Goal: Information Seeking & Learning: Learn about a topic

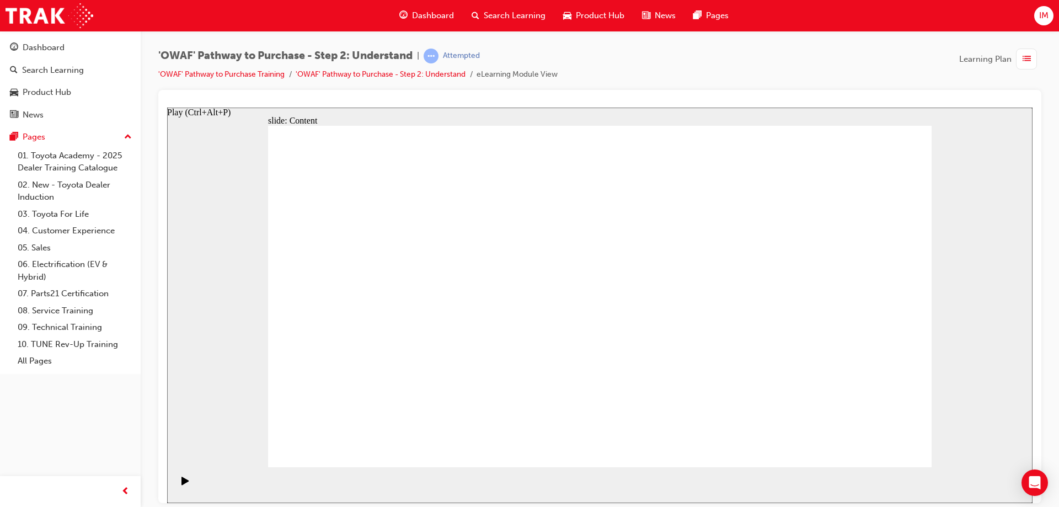
click at [178, 485] on div "Play (Ctrl+Alt+P)" at bounding box center [185, 485] width 19 height 19
click at [185, 482] on icon "Play (Ctrl+Alt+P)" at bounding box center [185, 480] width 8 height 9
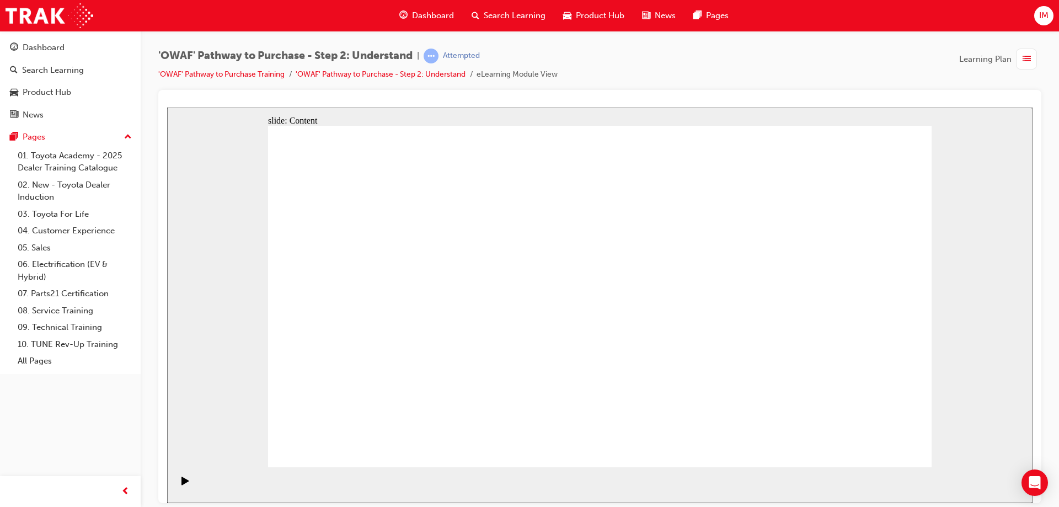
drag, startPoint x: 875, startPoint y: 447, endPoint x: 882, endPoint y: 452, distance: 8.2
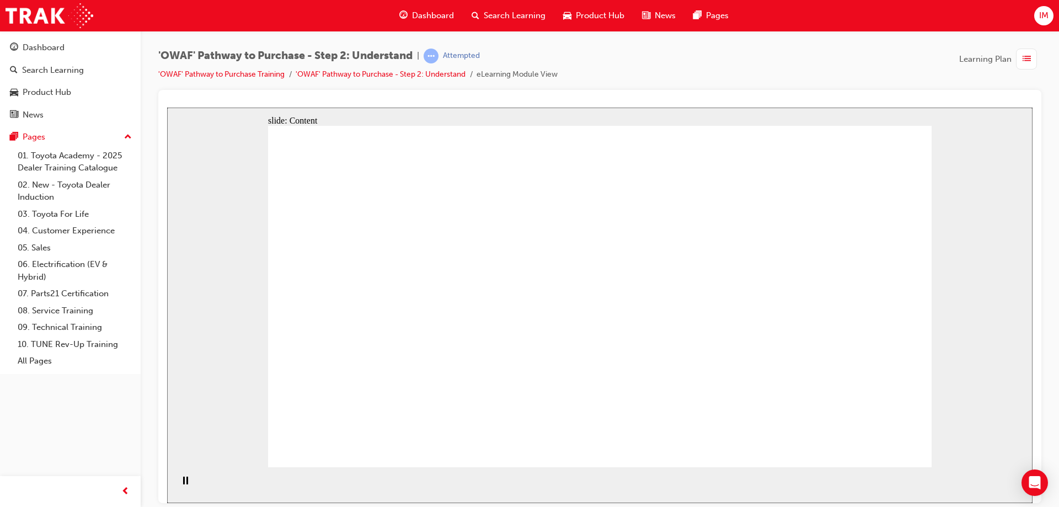
drag, startPoint x: 314, startPoint y: 201, endPoint x: 506, endPoint y: 314, distance: 223.1
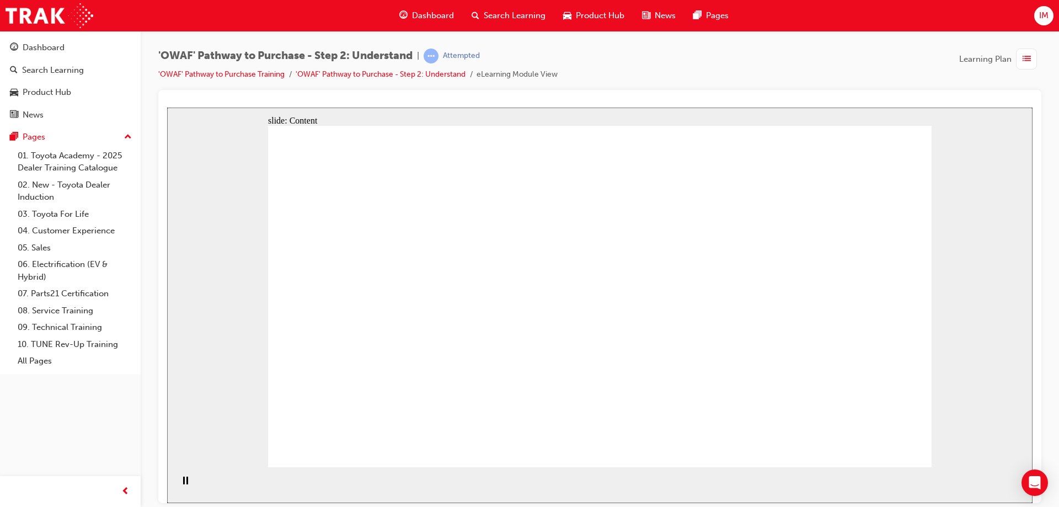
drag, startPoint x: 491, startPoint y: 319, endPoint x: 439, endPoint y: 334, distance: 53.5
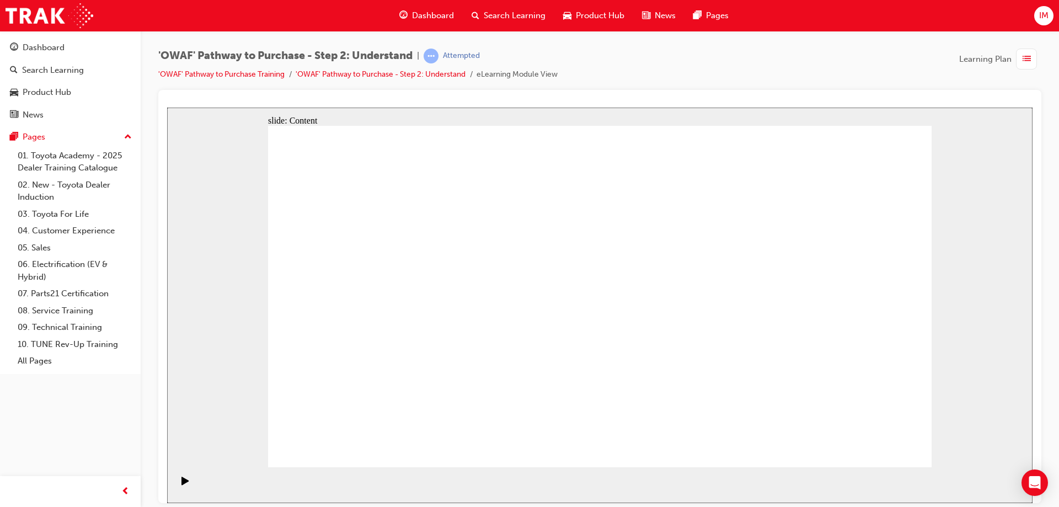
drag, startPoint x: 577, startPoint y: 306, endPoint x: 684, endPoint y: 304, distance: 107.5
drag, startPoint x: 258, startPoint y: 373, endPoint x: 611, endPoint y: 364, distance: 353.5
click at [611, 364] on div "slide: Content Rectangle 2 Rectangle Rectangle 6 [PERSON_NAME] New Toyota Custo…" at bounding box center [599, 304] width 865 height 395
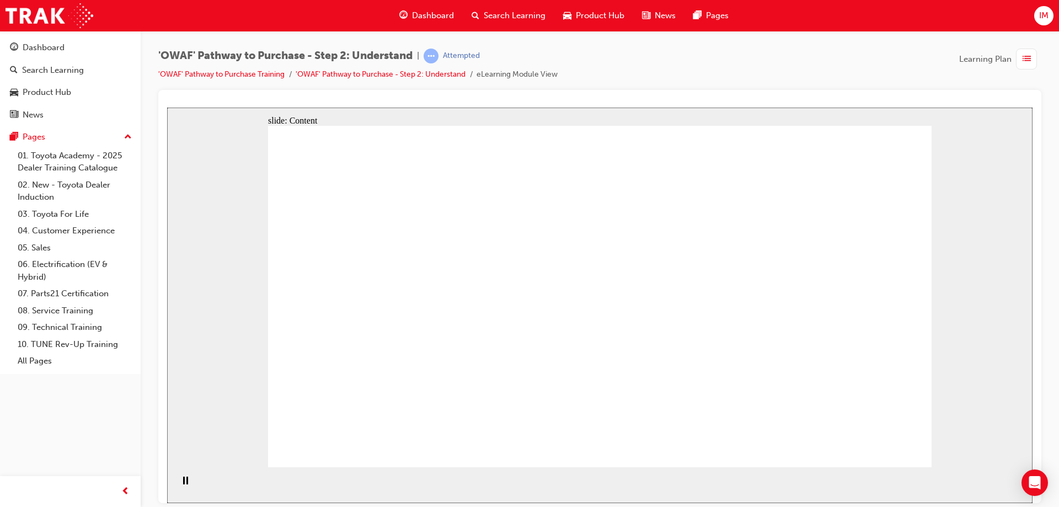
drag, startPoint x: 578, startPoint y: 372, endPoint x: 339, endPoint y: 374, distance: 239.3
drag, startPoint x: 326, startPoint y: 370, endPoint x: 624, endPoint y: 367, distance: 297.2
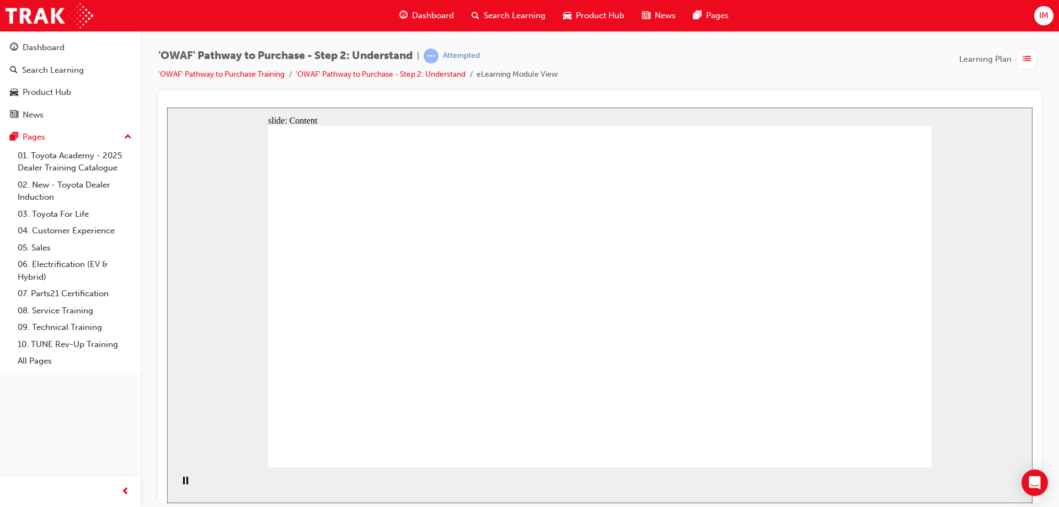
drag, startPoint x: 890, startPoint y: 427, endPoint x: 895, endPoint y: 432, distance: 7.0
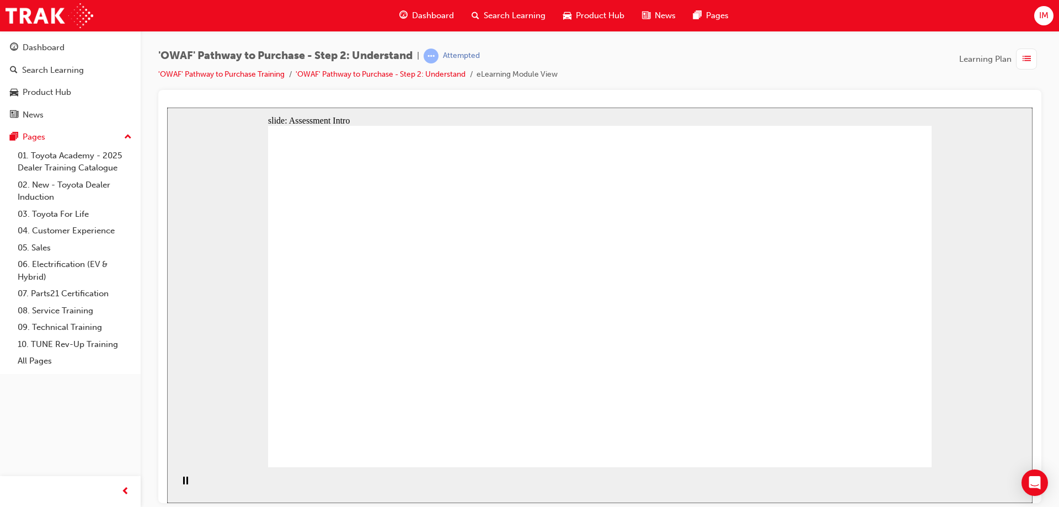
drag, startPoint x: 837, startPoint y: 357, endPoint x: 418, endPoint y: 330, distance: 420.5
drag, startPoint x: 816, startPoint y: 378, endPoint x: 397, endPoint y: 341, distance: 421.2
drag, startPoint x: 801, startPoint y: 345, endPoint x: 593, endPoint y: 311, distance: 211.1
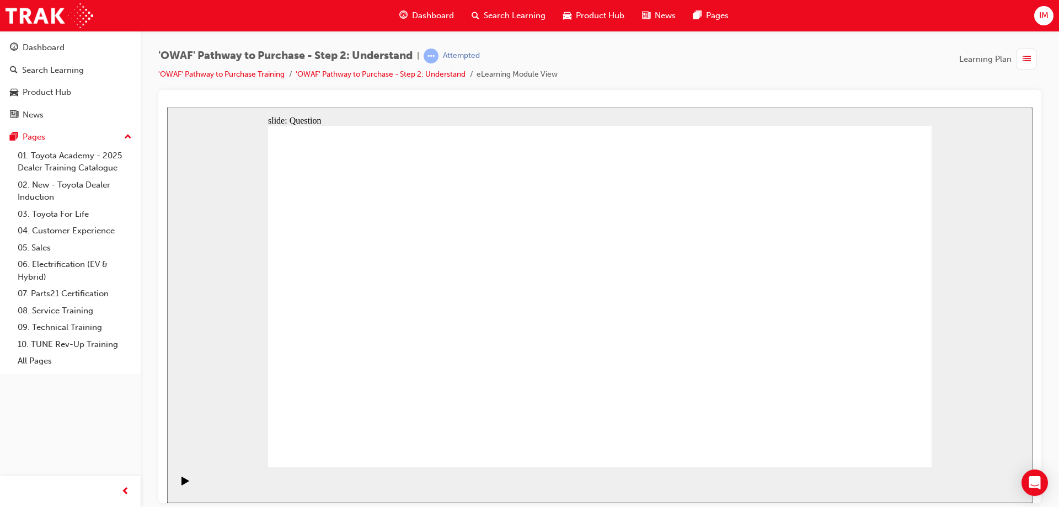
drag, startPoint x: 840, startPoint y: 352, endPoint x: 436, endPoint y: 316, distance: 405.1
drag, startPoint x: 857, startPoint y: 345, endPoint x: 455, endPoint y: 303, distance: 404.1
drag, startPoint x: 867, startPoint y: 365, endPoint x: 445, endPoint y: 328, distance: 423.4
drag, startPoint x: 863, startPoint y: 357, endPoint x: 453, endPoint y: 300, distance: 413.5
drag, startPoint x: 842, startPoint y: 347, endPoint x: 630, endPoint y: 312, distance: 215.1
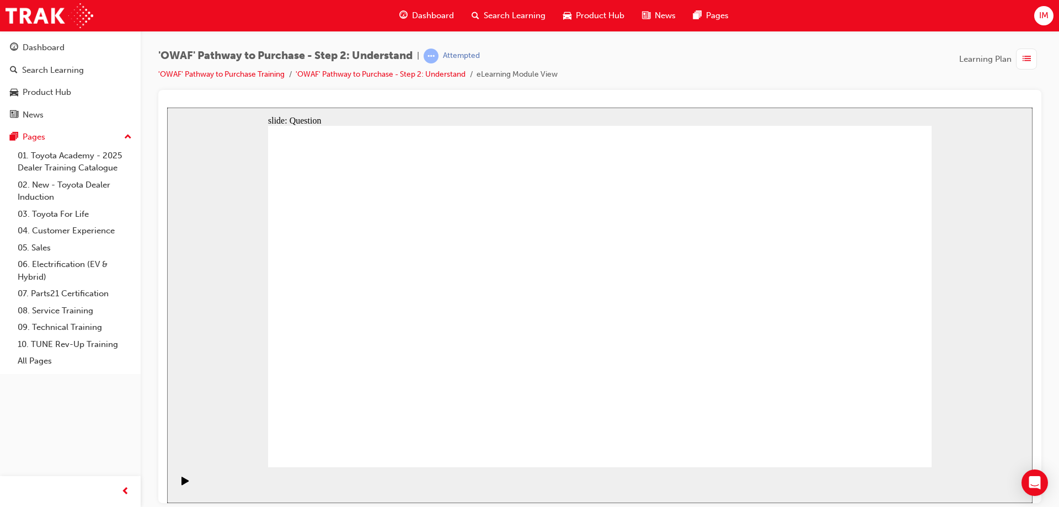
drag, startPoint x: 841, startPoint y: 359, endPoint x: 406, endPoint y: 326, distance: 436.3
drag, startPoint x: 853, startPoint y: 303, endPoint x: 462, endPoint y: 285, distance: 391.9
drag, startPoint x: 851, startPoint y: 305, endPoint x: 667, endPoint y: 301, distance: 184.2
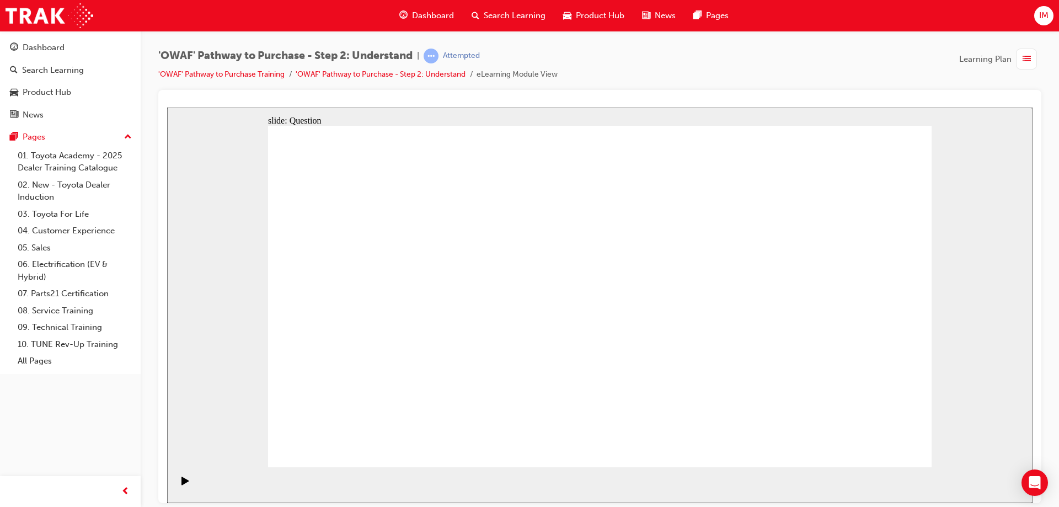
drag, startPoint x: 835, startPoint y: 309, endPoint x: 654, endPoint y: 308, distance: 180.3
drag, startPoint x: 858, startPoint y: 320, endPoint x: 641, endPoint y: 308, distance: 218.1
drag, startPoint x: 855, startPoint y: 346, endPoint x: 466, endPoint y: 302, distance: 391.7
drag, startPoint x: 854, startPoint y: 341, endPoint x: 698, endPoint y: 318, distance: 157.8
drag, startPoint x: 846, startPoint y: 331, endPoint x: 675, endPoint y: 307, distance: 172.6
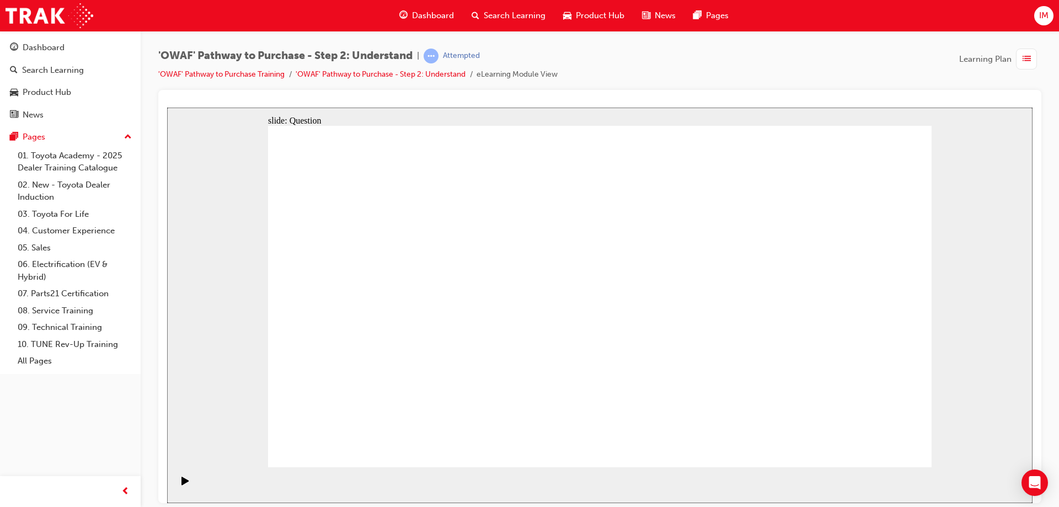
drag, startPoint x: 403, startPoint y: 405, endPoint x: 438, endPoint y: 265, distance: 144.8
drag, startPoint x: 557, startPoint y: 446, endPoint x: 557, endPoint y: 438, distance: 8.3
drag, startPoint x: 556, startPoint y: 438, endPoint x: 608, endPoint y: 265, distance: 180.5
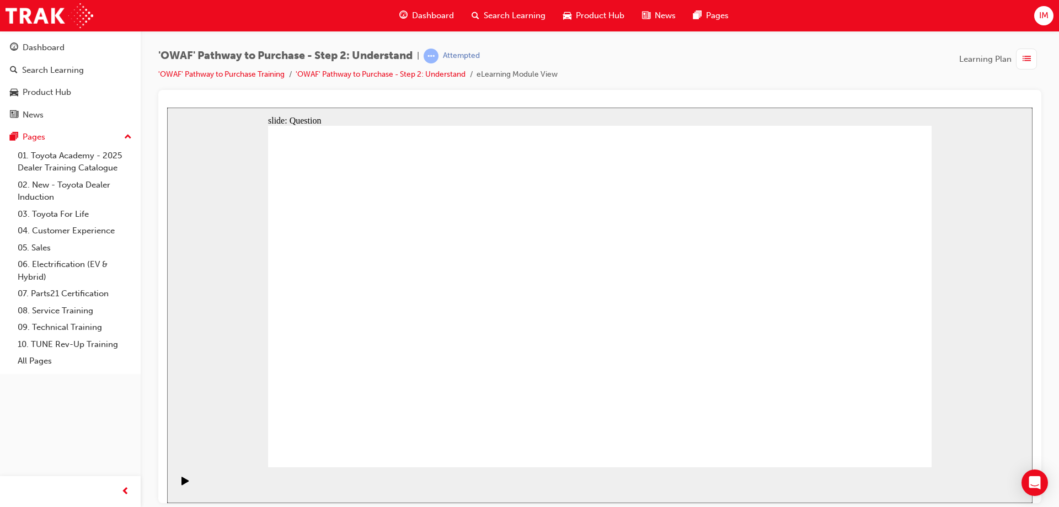
drag, startPoint x: 658, startPoint y: 368, endPoint x: 718, endPoint y: 260, distance: 122.9
drag, startPoint x: 771, startPoint y: 441, endPoint x: 600, endPoint y: 299, distance: 222.4
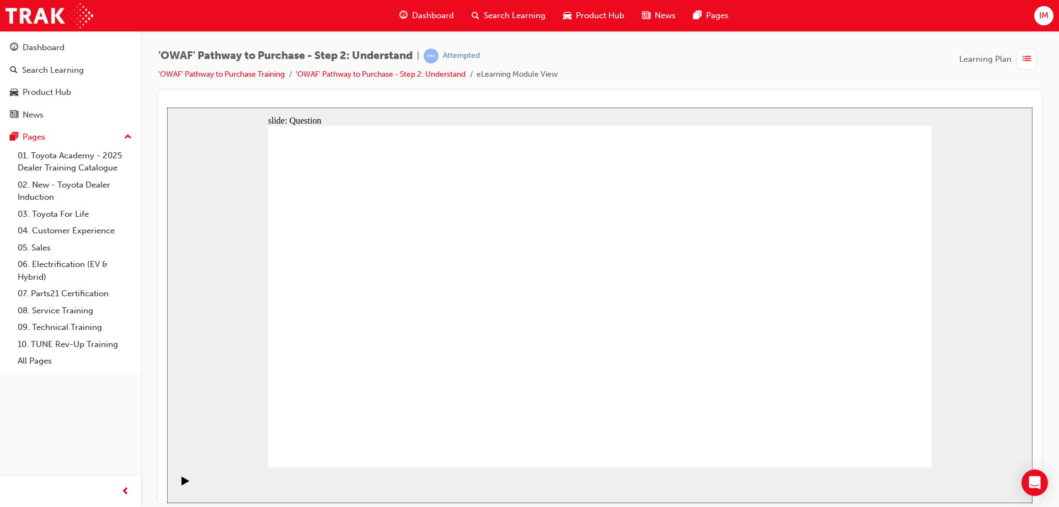
checkbox input "true"
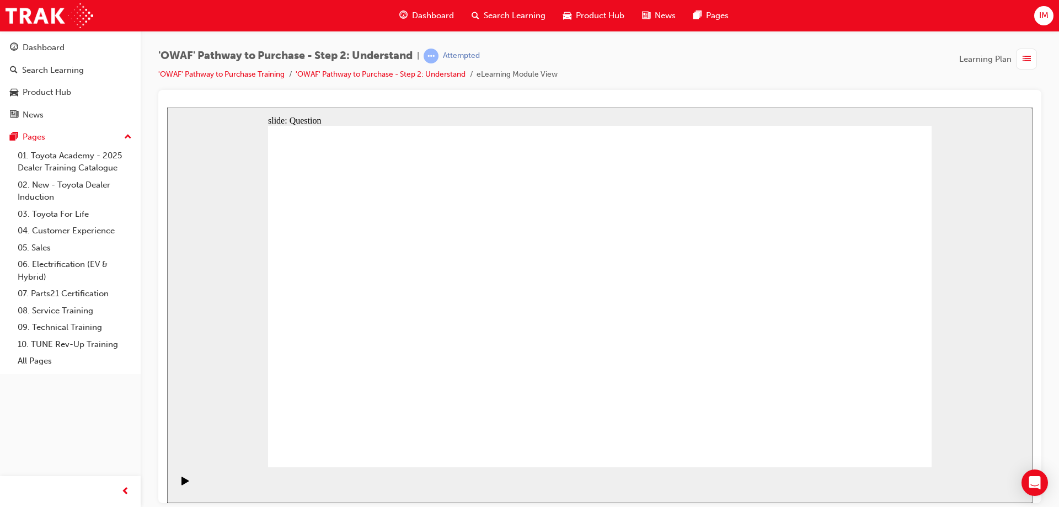
checkbox input "true"
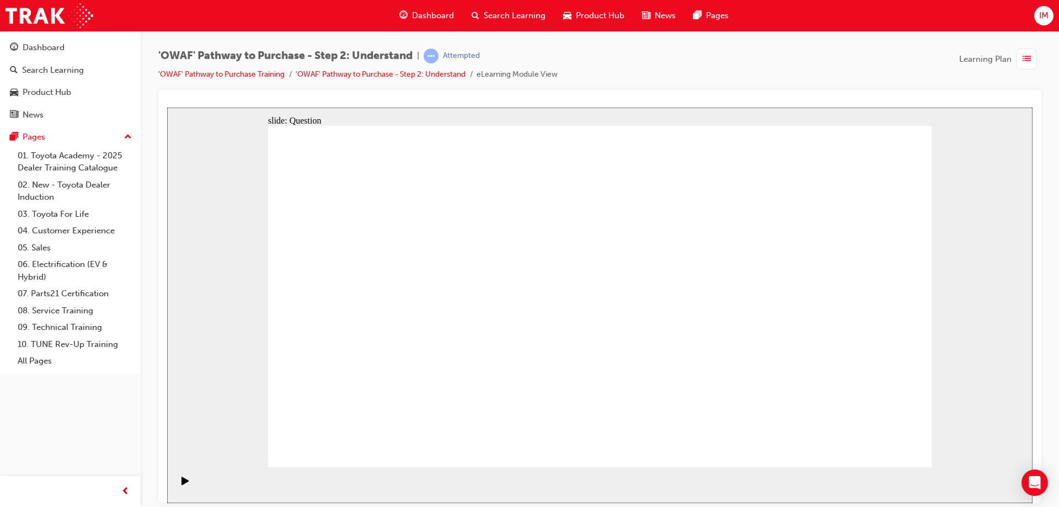
checkbox input "true"
checkbox input "false"
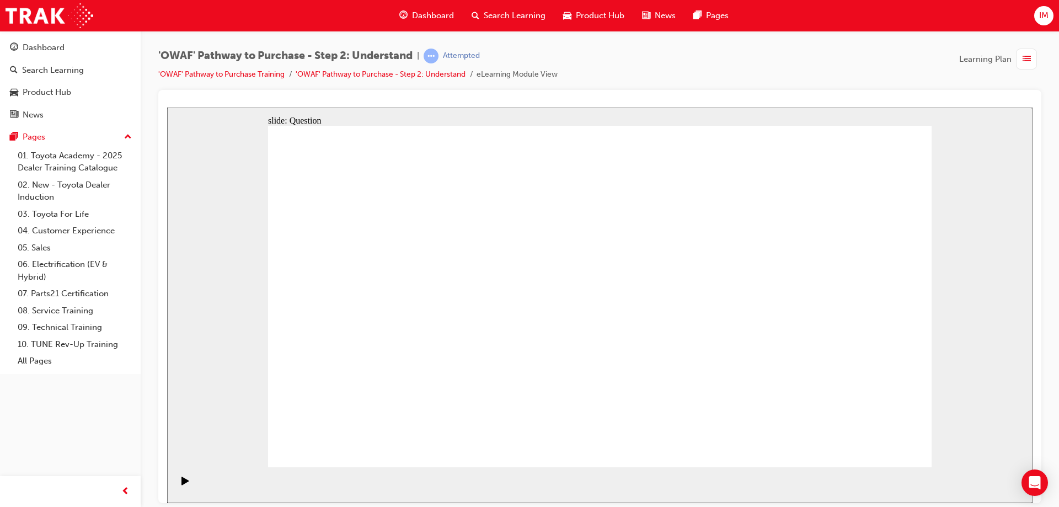
checkbox input "true"
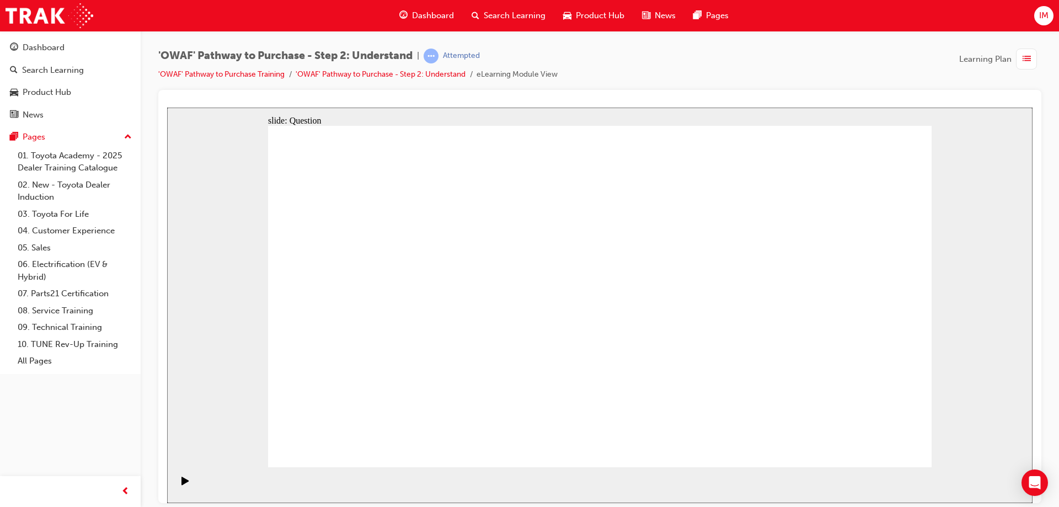
radio input "true"
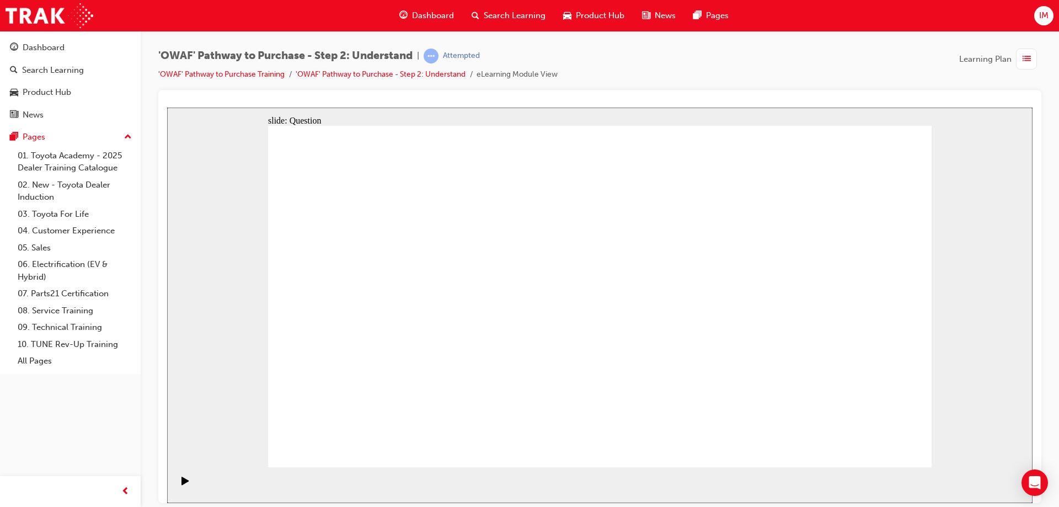
drag, startPoint x: 339, startPoint y: 330, endPoint x: 345, endPoint y: 336, distance: 8.2
drag, startPoint x: 399, startPoint y: 313, endPoint x: 363, endPoint y: 359, distance: 58.9
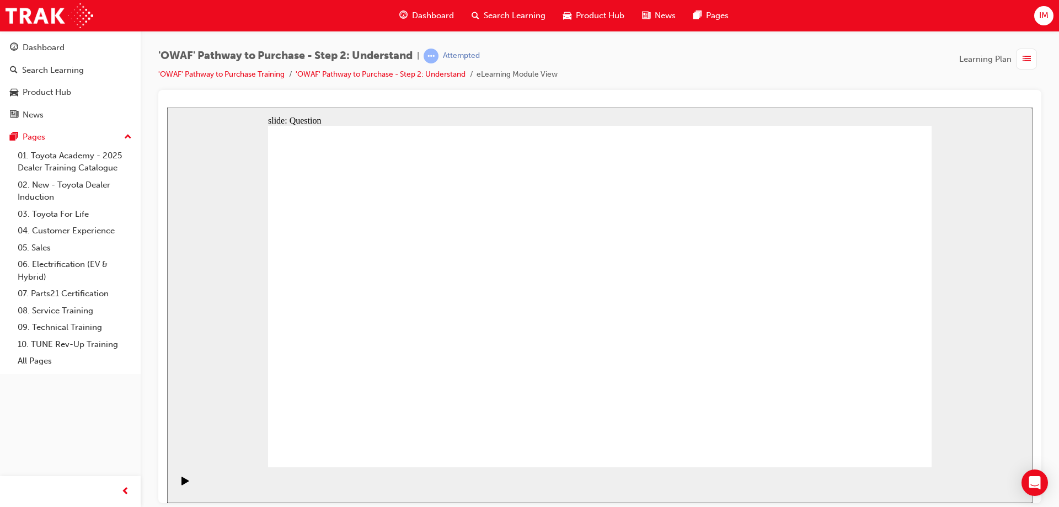
drag, startPoint x: 396, startPoint y: 326, endPoint x: 400, endPoint y: 367, distance: 41.5
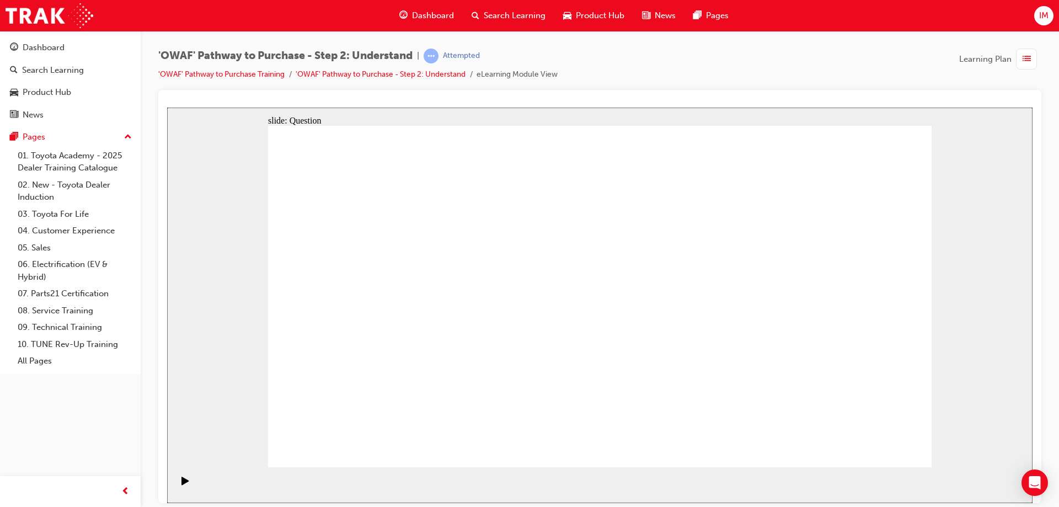
drag, startPoint x: 402, startPoint y: 331, endPoint x: 344, endPoint y: 384, distance: 78.8
drag, startPoint x: 333, startPoint y: 342, endPoint x: 335, endPoint y: 404, distance: 62.3
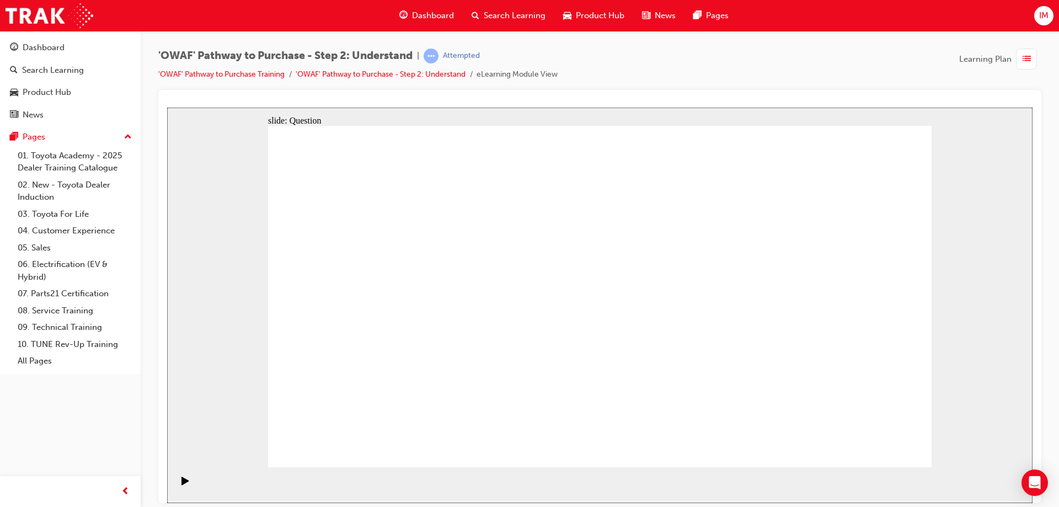
drag, startPoint x: 385, startPoint y: 268, endPoint x: 577, endPoint y: 397, distance: 230.4
drag, startPoint x: 333, startPoint y: 247, endPoint x: 723, endPoint y: 379, distance: 412.0
drag, startPoint x: 727, startPoint y: 262, endPoint x: 866, endPoint y: 389, distance: 187.7
drag, startPoint x: 667, startPoint y: 250, endPoint x: 679, endPoint y: 247, distance: 12.6
drag, startPoint x: 536, startPoint y: 273, endPoint x: 794, endPoint y: 395, distance: 285.8
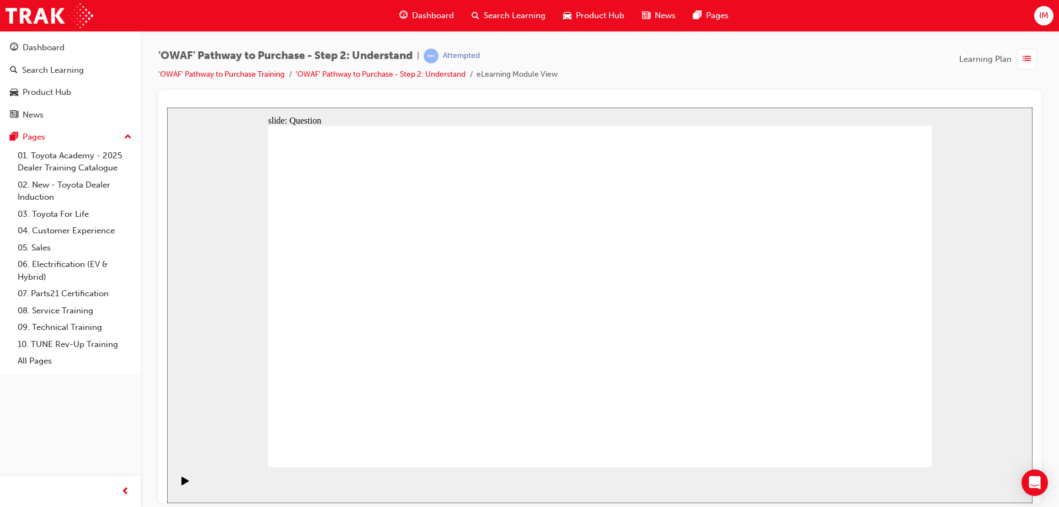
drag, startPoint x: 797, startPoint y: 261, endPoint x: 451, endPoint y: 390, distance: 369.3
drag, startPoint x: 482, startPoint y: 256, endPoint x: 491, endPoint y: 261, distance: 9.9
drag, startPoint x: 588, startPoint y: 257, endPoint x: 326, endPoint y: 382, distance: 290.2
drag, startPoint x: 657, startPoint y: 248, endPoint x: 405, endPoint y: 381, distance: 285.6
drag, startPoint x: 877, startPoint y: 245, endPoint x: 548, endPoint y: 369, distance: 351.5
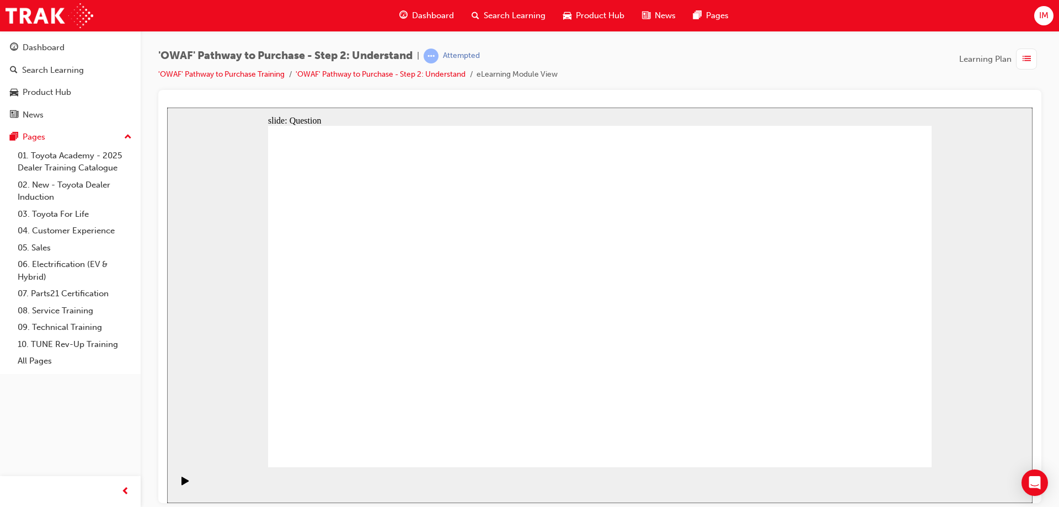
drag, startPoint x: 487, startPoint y: 266, endPoint x: 694, endPoint y: 393, distance: 242.4
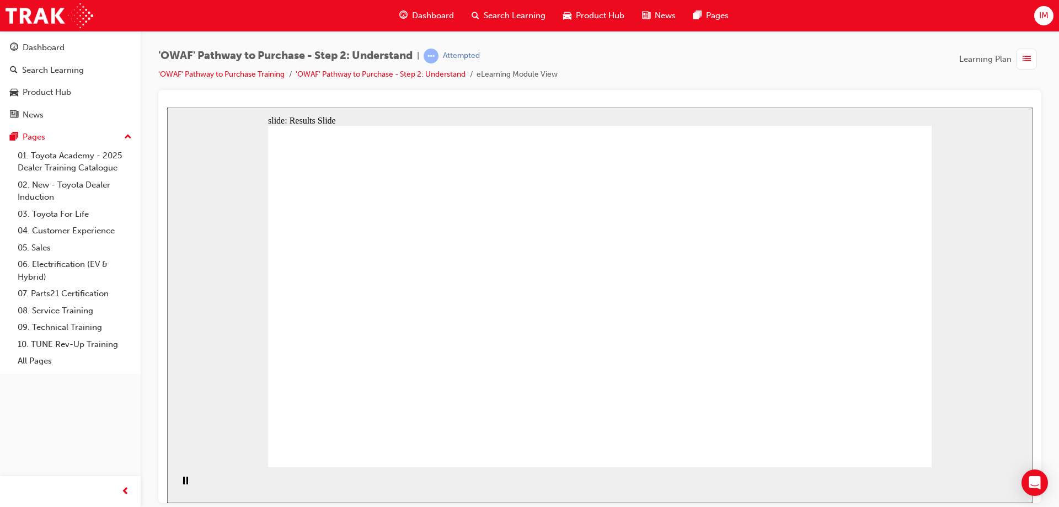
drag, startPoint x: 836, startPoint y: 325, endPoint x: 421, endPoint y: 321, distance: 415.2
drag, startPoint x: 825, startPoint y: 366, endPoint x: 644, endPoint y: 359, distance: 181.5
drag, startPoint x: 818, startPoint y: 362, endPoint x: 600, endPoint y: 350, distance: 218.7
drag, startPoint x: 849, startPoint y: 357, endPoint x: 425, endPoint y: 343, distance: 424.2
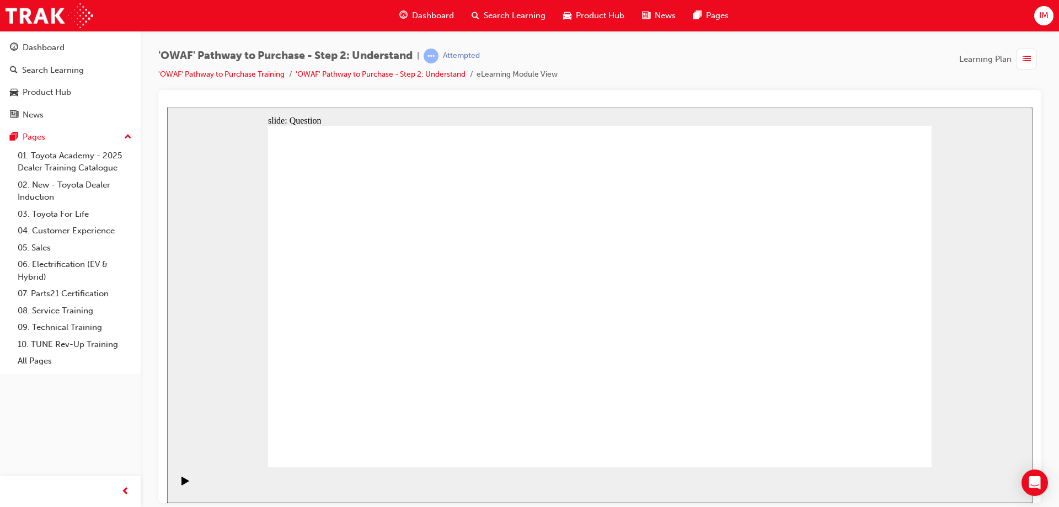
drag, startPoint x: 804, startPoint y: 361, endPoint x: 568, endPoint y: 356, distance: 236.0
drag, startPoint x: 846, startPoint y: 353, endPoint x: 615, endPoint y: 353, distance: 231.0
drag, startPoint x: 836, startPoint y: 362, endPoint x: 582, endPoint y: 352, distance: 254.9
drag, startPoint x: 845, startPoint y: 347, endPoint x: 601, endPoint y: 342, distance: 243.2
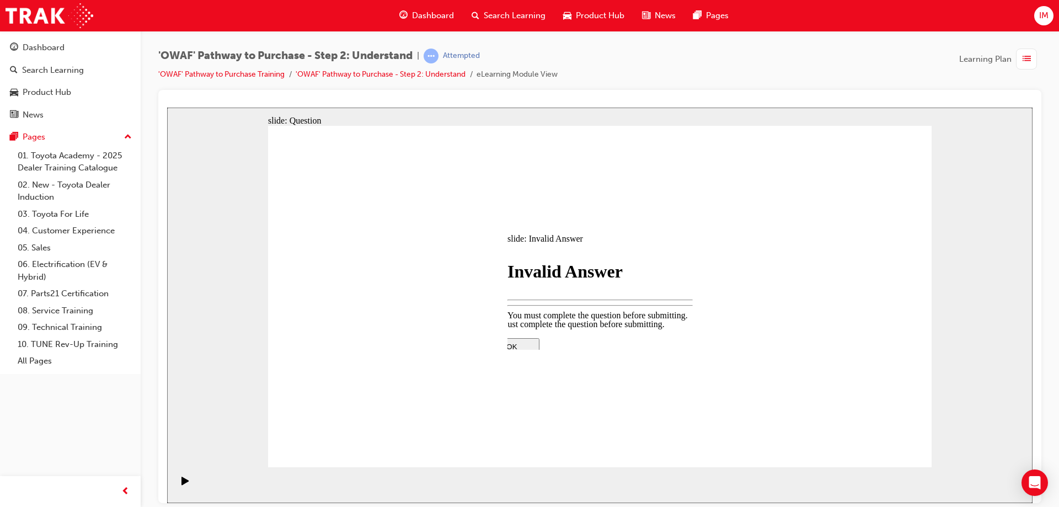
click at [869, 441] on div at bounding box center [599, 304] width 865 height 395
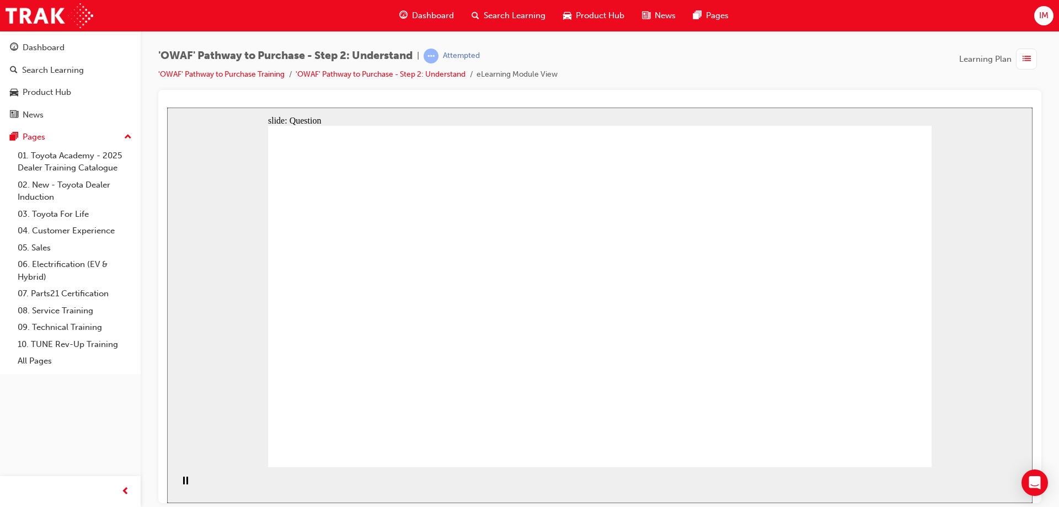
drag, startPoint x: 856, startPoint y: 338, endPoint x: 701, endPoint y: 327, distance: 154.7
drag, startPoint x: 780, startPoint y: 318, endPoint x: 556, endPoint y: 332, distance: 224.3
drag, startPoint x: 804, startPoint y: 324, endPoint x: 592, endPoint y: 324, distance: 211.7
drag, startPoint x: 849, startPoint y: 323, endPoint x: 581, endPoint y: 325, distance: 268.5
drag, startPoint x: 794, startPoint y: 311, endPoint x: 553, endPoint y: 320, distance: 241.1
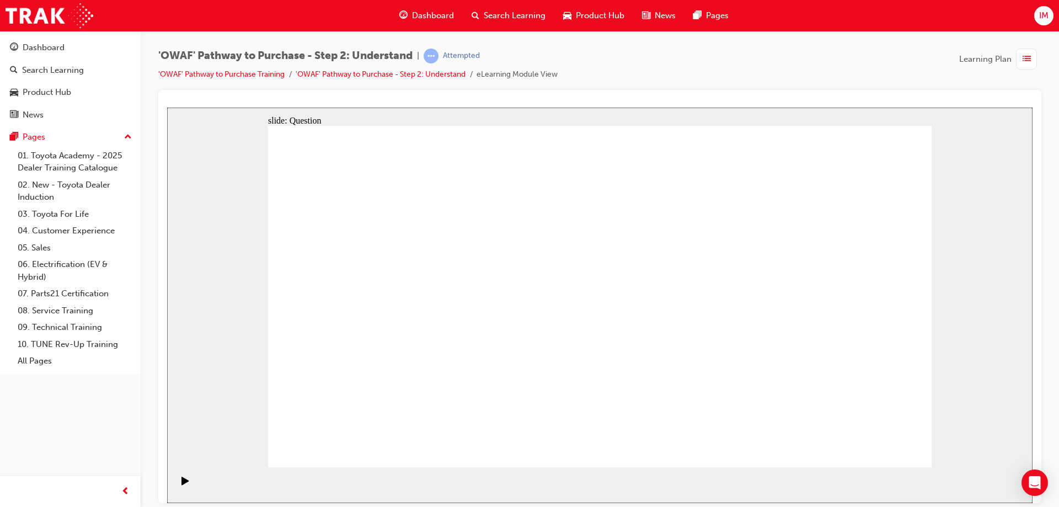
drag, startPoint x: 818, startPoint y: 314, endPoint x: 628, endPoint y: 332, distance: 190.5
drag, startPoint x: 848, startPoint y: 326, endPoint x: 613, endPoint y: 335, distance: 235.6
drag, startPoint x: 818, startPoint y: 321, endPoint x: 616, endPoint y: 326, distance: 201.3
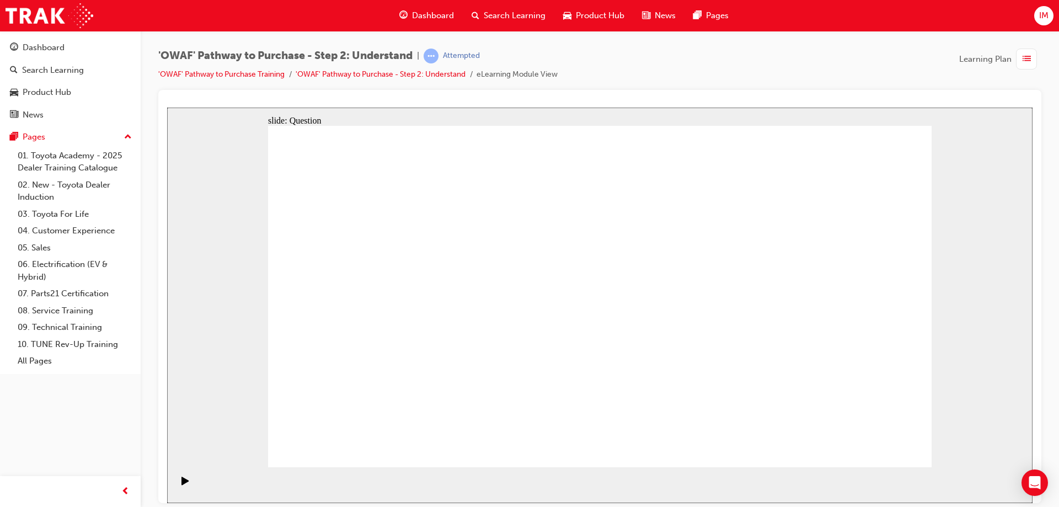
drag, startPoint x: 426, startPoint y: 387, endPoint x: 461, endPoint y: 270, distance: 122.6
drag, startPoint x: 542, startPoint y: 375, endPoint x: 589, endPoint y: 270, distance: 115.0
drag, startPoint x: 627, startPoint y: 374, endPoint x: 681, endPoint y: 264, distance: 122.8
drag, startPoint x: 744, startPoint y: 368, endPoint x: 717, endPoint y: 348, distance: 34.3
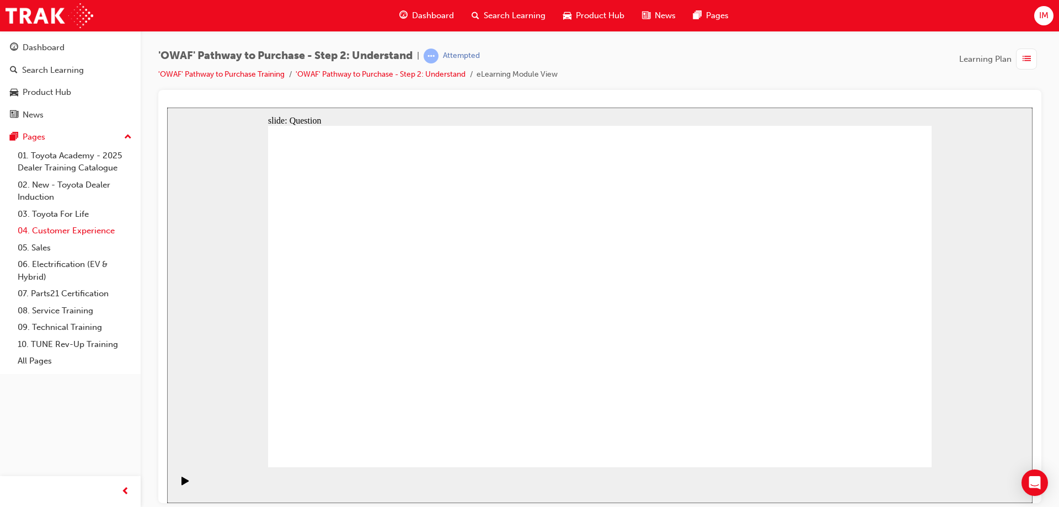
click at [83, 232] on link "04. Customer Experience" at bounding box center [74, 230] width 123 height 17
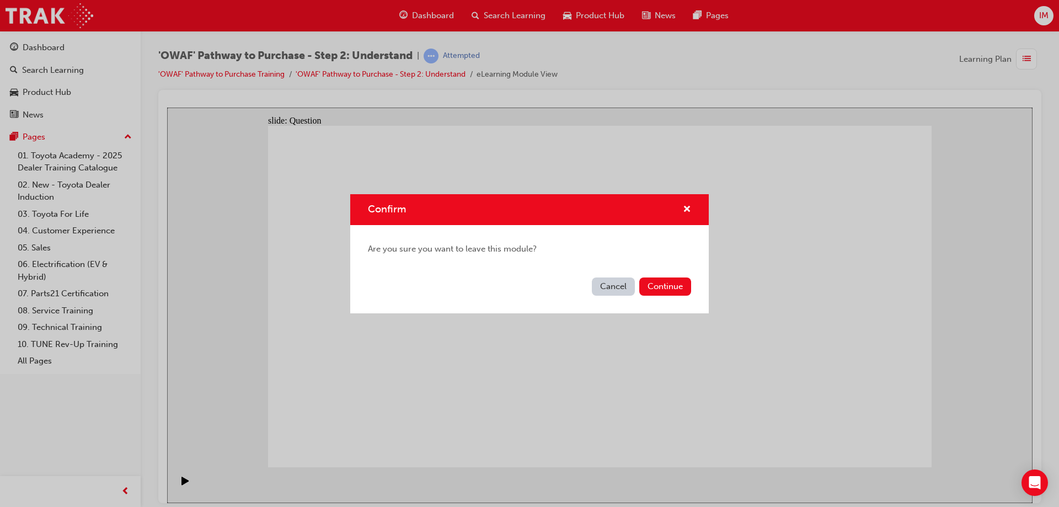
click at [612, 284] on button "Cancel" at bounding box center [613, 286] width 43 height 18
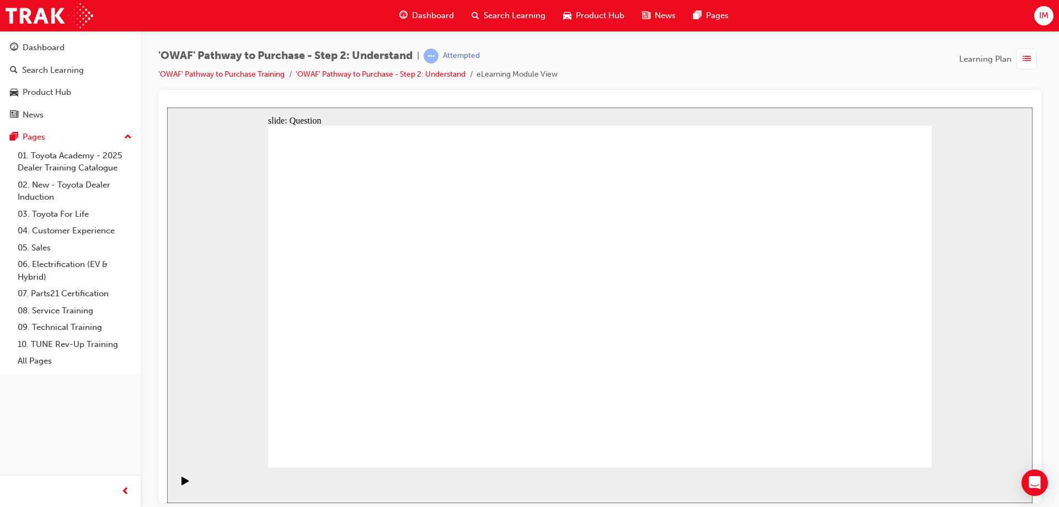
drag, startPoint x: 588, startPoint y: 255, endPoint x: 457, endPoint y: 413, distance: 205.2
drag, startPoint x: 517, startPoint y: 437, endPoint x: 592, endPoint y: 270, distance: 183.6
drag, startPoint x: 753, startPoint y: 422, endPoint x: 613, endPoint y: 307, distance: 180.9
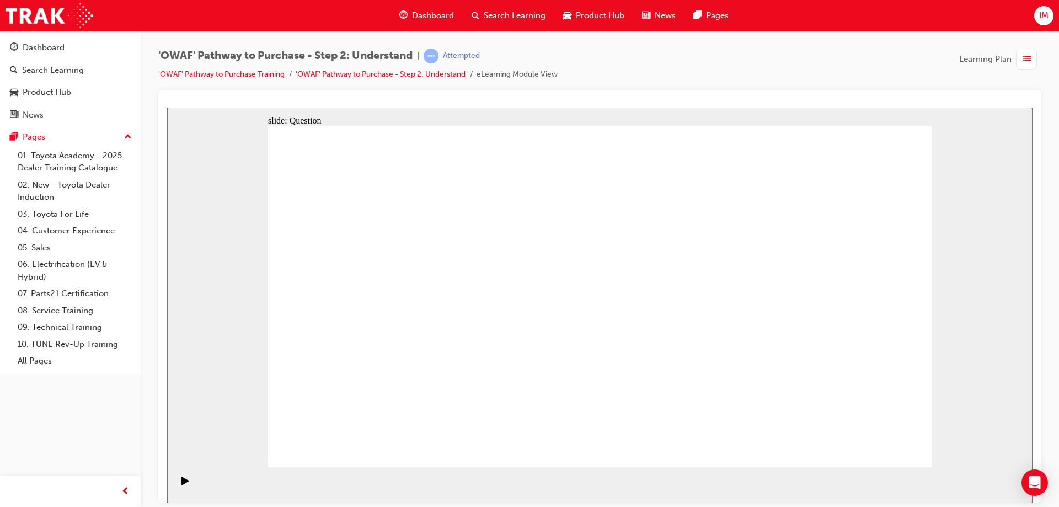
checkbox input "true"
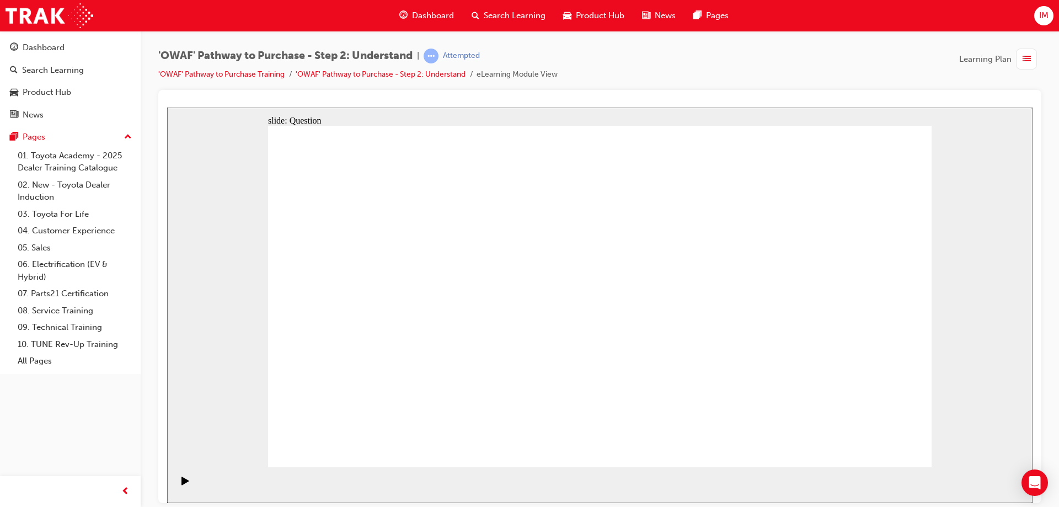
checkbox input "true"
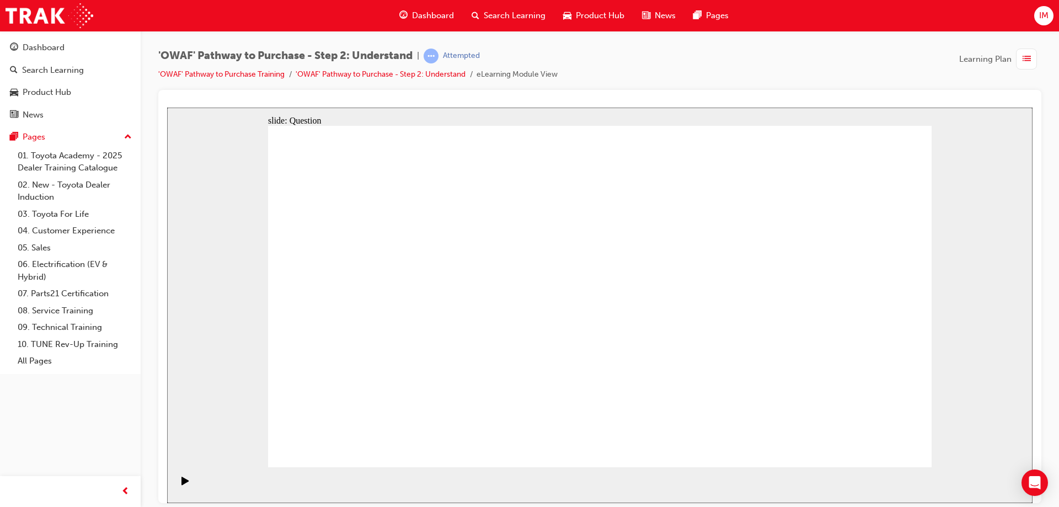
radio input "false"
radio input "true"
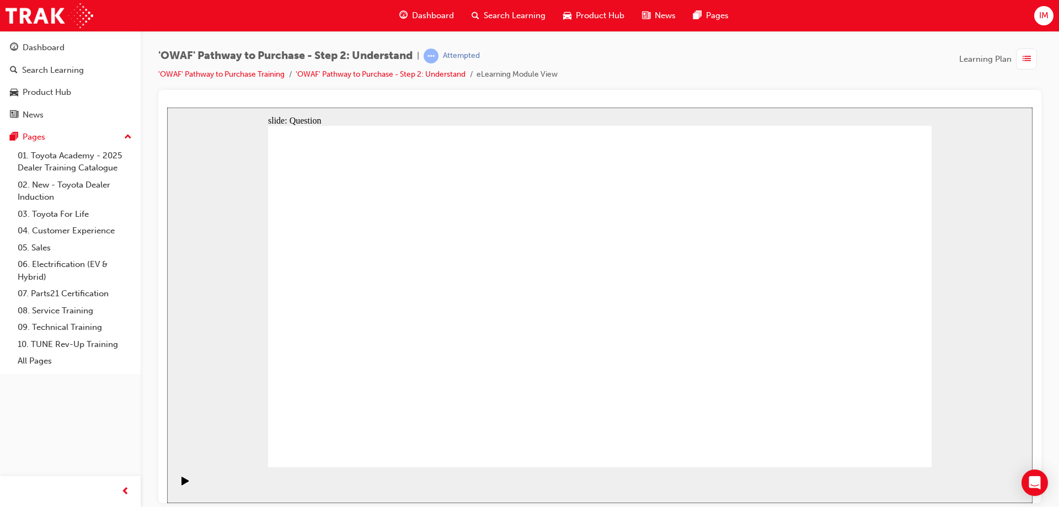
drag, startPoint x: 789, startPoint y: 251, endPoint x: 469, endPoint y: 383, distance: 346.4
drag, startPoint x: 473, startPoint y: 388, endPoint x: 783, endPoint y: 246, distance: 340.7
drag, startPoint x: 696, startPoint y: 307, endPoint x: 468, endPoint y: 395, distance: 244.4
drag, startPoint x: 398, startPoint y: 240, endPoint x: 596, endPoint y: 362, distance: 232.4
drag, startPoint x: 534, startPoint y: 266, endPoint x: 730, endPoint y: 390, distance: 232.2
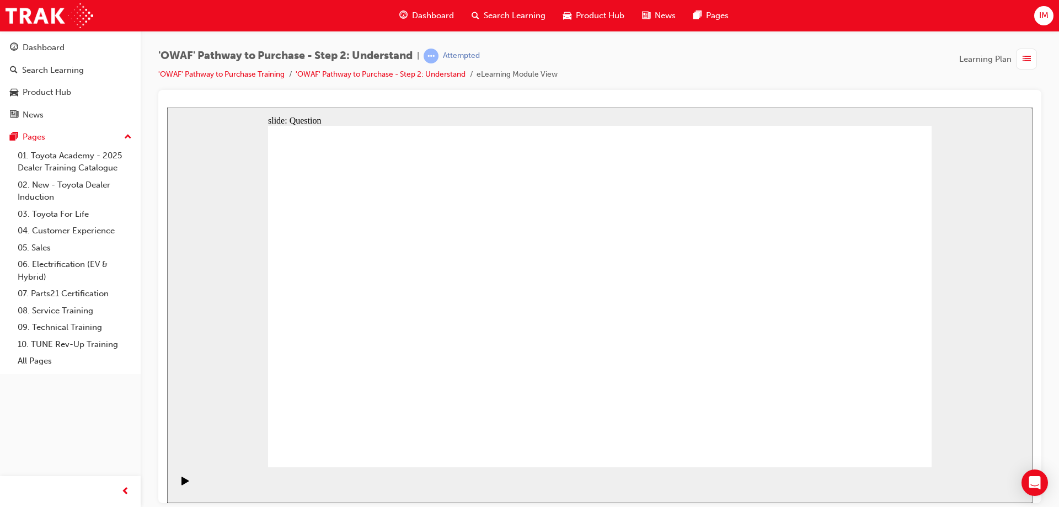
drag, startPoint x: 319, startPoint y: 271, endPoint x: 772, endPoint y: 388, distance: 468.7
drag, startPoint x: 582, startPoint y: 261, endPoint x: 563, endPoint y: 272, distance: 21.5
drag, startPoint x: 486, startPoint y: 272, endPoint x: 670, endPoint y: 395, distance: 221.9
drag, startPoint x: 609, startPoint y: 244, endPoint x: 346, endPoint y: 378, distance: 295.4
drag, startPoint x: 666, startPoint y: 249, endPoint x: 400, endPoint y: 380, distance: 296.6
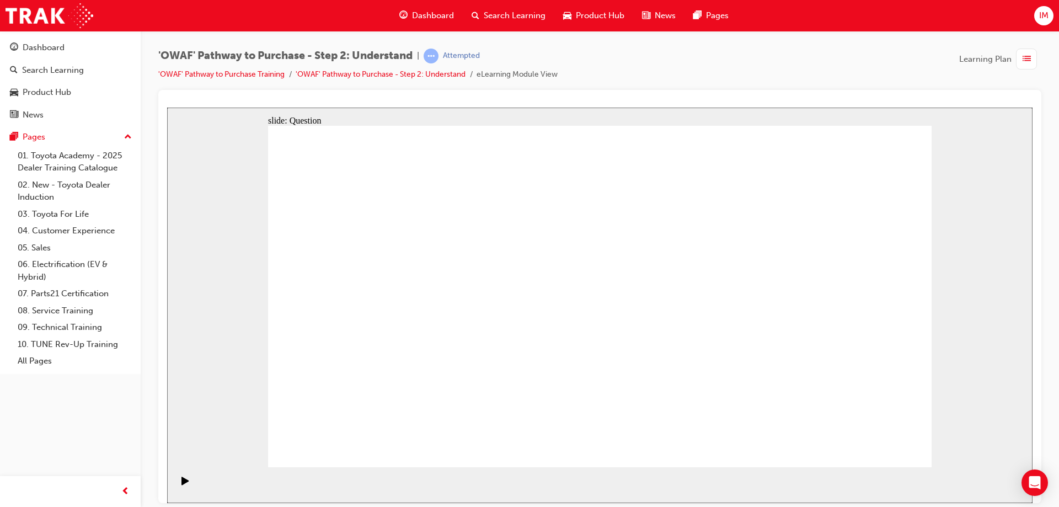
drag, startPoint x: 801, startPoint y: 254, endPoint x: 722, endPoint y: 260, distance: 79.7
drag, startPoint x: 861, startPoint y: 243, endPoint x: 530, endPoint y: 368, distance: 353.4
drag, startPoint x: 789, startPoint y: 251, endPoint x: 795, endPoint y: 272, distance: 21.8
drag, startPoint x: 467, startPoint y: 387, endPoint x: 872, endPoint y: 369, distance: 405.1
drag, startPoint x: 761, startPoint y: 279, endPoint x: 477, endPoint y: 393, distance: 305.3
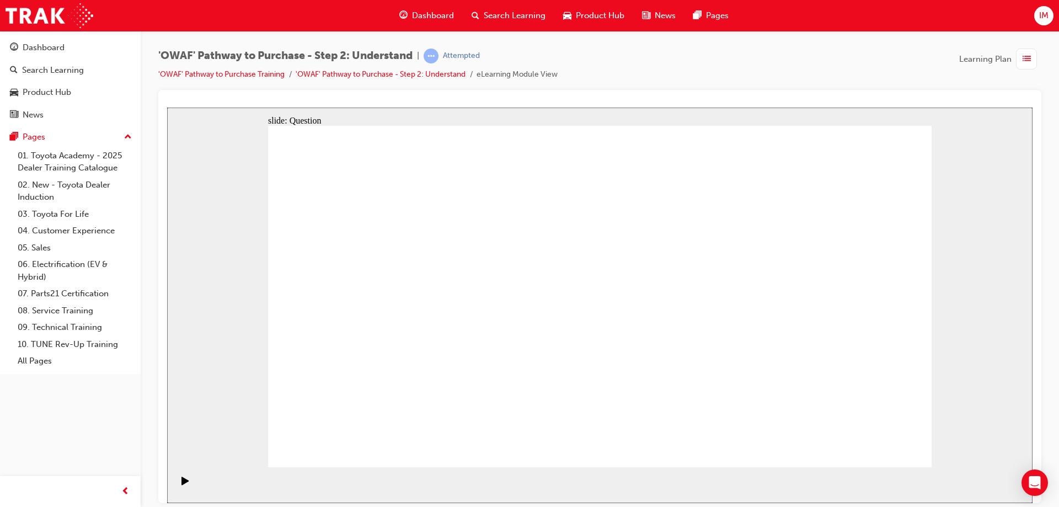
drag, startPoint x: 339, startPoint y: 391, endPoint x: 357, endPoint y: 298, distance: 95.0
drag, startPoint x: 370, startPoint y: 401, endPoint x: 397, endPoint y: 299, distance: 105.0
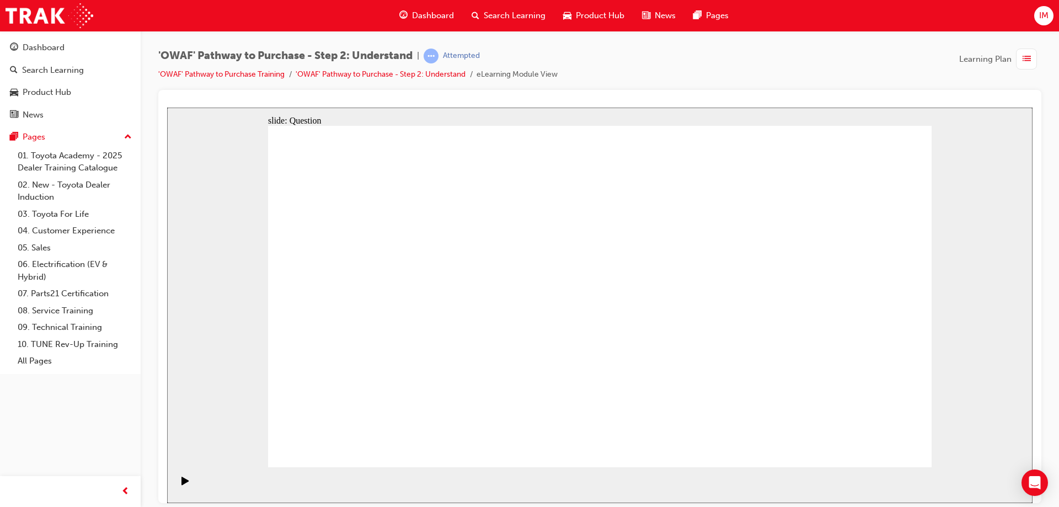
drag, startPoint x: 396, startPoint y: 393, endPoint x: 416, endPoint y: 280, distance: 114.2
drag, startPoint x: 458, startPoint y: 385, endPoint x: 475, endPoint y: 241, distance: 145.4
drag, startPoint x: 521, startPoint y: 395, endPoint x: 512, endPoint y: 266, distance: 129.3
drag, startPoint x: 597, startPoint y: 393, endPoint x: 541, endPoint y: 285, distance: 121.6
drag, startPoint x: 683, startPoint y: 390, endPoint x: 724, endPoint y: 262, distance: 134.6
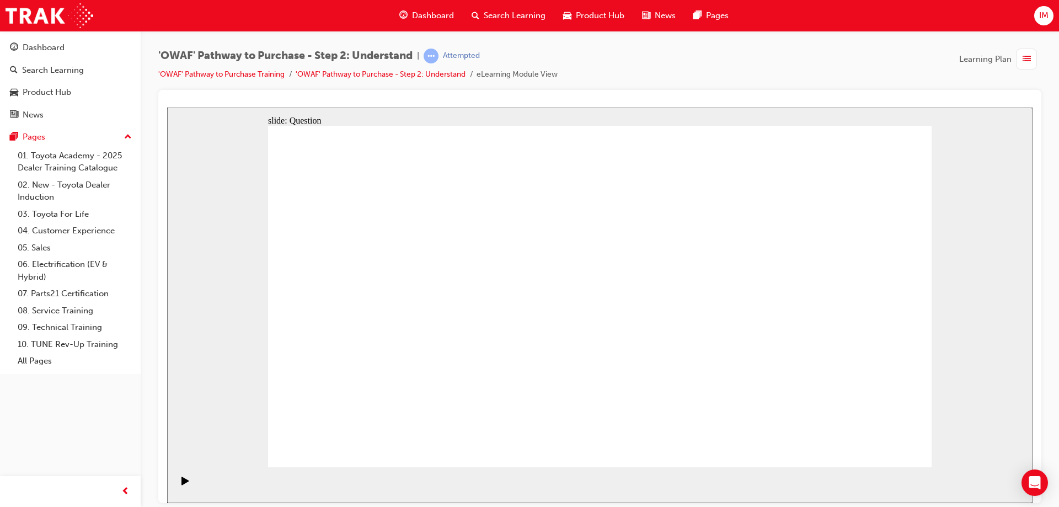
drag, startPoint x: 742, startPoint y: 383, endPoint x: 737, endPoint y: 289, distance: 94.4
drag, startPoint x: 792, startPoint y: 364, endPoint x: 746, endPoint y: 255, distance: 117.6
drag, startPoint x: 856, startPoint y: 375, endPoint x: 749, endPoint y: 250, distance: 164.3
drag, startPoint x: 609, startPoint y: 253, endPoint x: 342, endPoint y: 381, distance: 295.4
drag, startPoint x: 665, startPoint y: 266, endPoint x: 399, endPoint y: 393, distance: 295.2
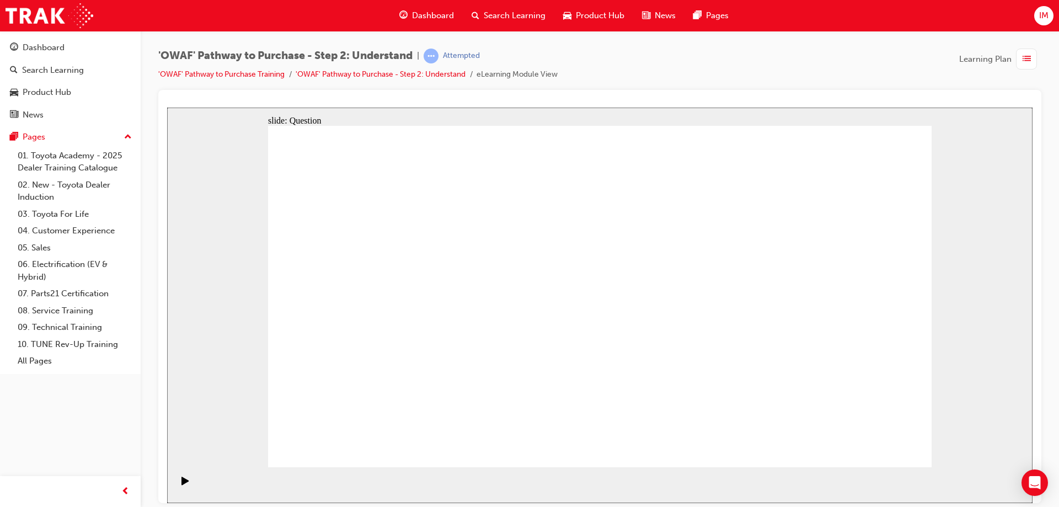
drag, startPoint x: 553, startPoint y: 263, endPoint x: 486, endPoint y: 391, distance: 144.3
drag, startPoint x: 758, startPoint y: 279, endPoint x: 522, endPoint y: 386, distance: 259.3
drag, startPoint x: 404, startPoint y: 254, endPoint x: 605, endPoint y: 384, distance: 239.3
drag, startPoint x: 805, startPoint y: 253, endPoint x: 671, endPoint y: 379, distance: 184.9
drag, startPoint x: 730, startPoint y: 265, endPoint x: 730, endPoint y: 395, distance: 130.1
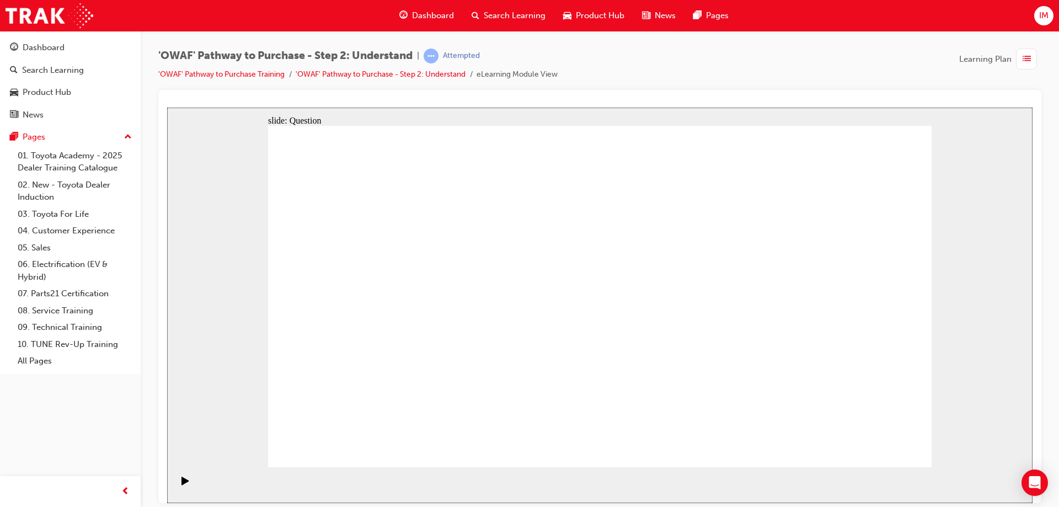
drag, startPoint x: 732, startPoint y: 396, endPoint x: 781, endPoint y: 395, distance: 49.1
drag, startPoint x: 352, startPoint y: 269, endPoint x: 736, endPoint y: 394, distance: 404.0
drag, startPoint x: 460, startPoint y: 258, endPoint x: 864, endPoint y: 382, distance: 422.7
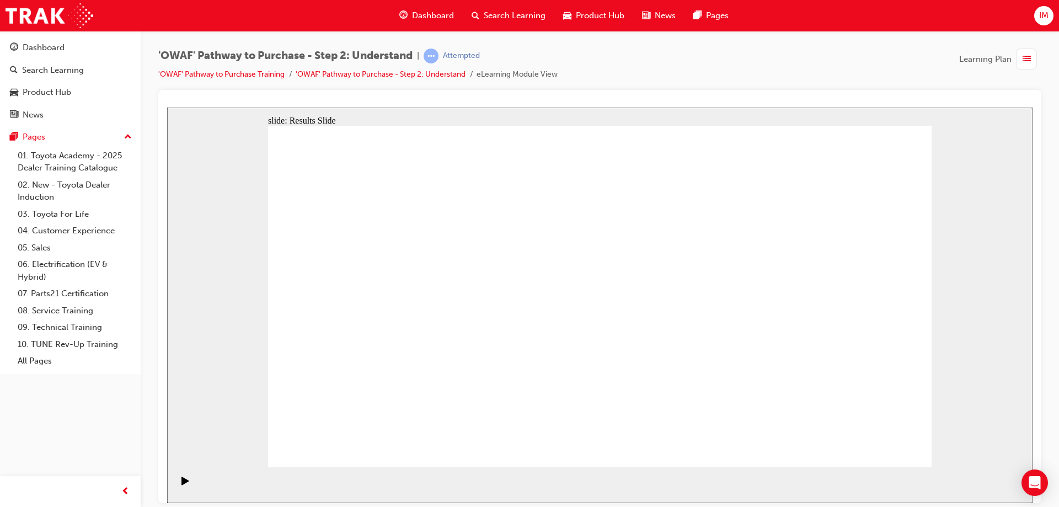
drag, startPoint x: 809, startPoint y: 332, endPoint x: 625, endPoint y: 328, distance: 183.6
drag, startPoint x: 808, startPoint y: 336, endPoint x: 415, endPoint y: 327, distance: 393.2
drag, startPoint x: 798, startPoint y: 337, endPoint x: 592, endPoint y: 334, distance: 206.2
drag, startPoint x: 820, startPoint y: 341, endPoint x: 620, endPoint y: 336, distance: 199.6
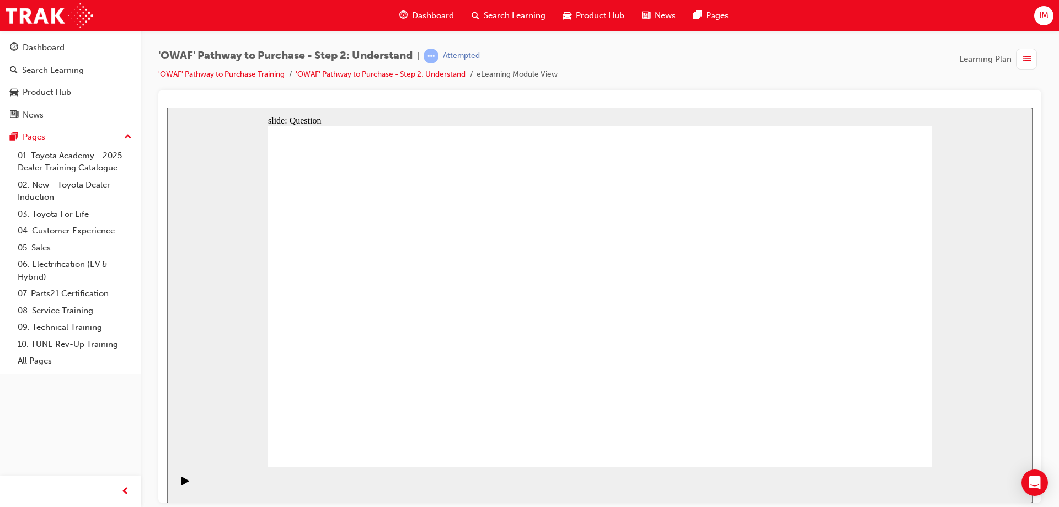
drag, startPoint x: 811, startPoint y: 340, endPoint x: 613, endPoint y: 334, distance: 198.0
drag, startPoint x: 804, startPoint y: 353, endPoint x: 408, endPoint y: 343, distance: 396.5
drag, startPoint x: 814, startPoint y: 344, endPoint x: 392, endPoint y: 336, distance: 421.8
drag, startPoint x: 808, startPoint y: 339, endPoint x: 399, endPoint y: 329, distance: 408.6
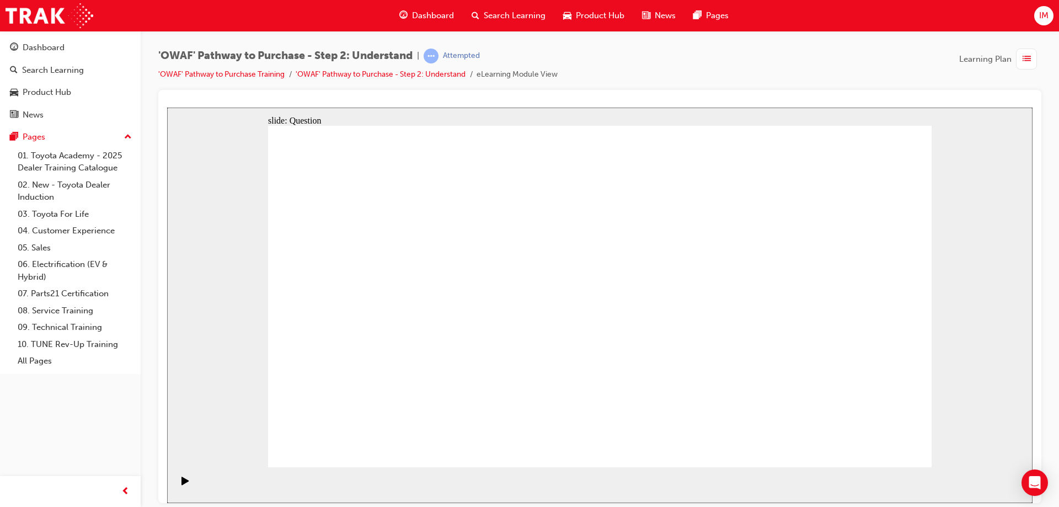
drag, startPoint x: 397, startPoint y: 401, endPoint x: 459, endPoint y: 297, distance: 121.6
drag, startPoint x: 528, startPoint y: 432, endPoint x: 596, endPoint y: 325, distance: 126.9
drag, startPoint x: 631, startPoint y: 366, endPoint x: 718, endPoint y: 268, distance: 130.8
drag, startPoint x: 761, startPoint y: 434, endPoint x: 593, endPoint y: 302, distance: 214.0
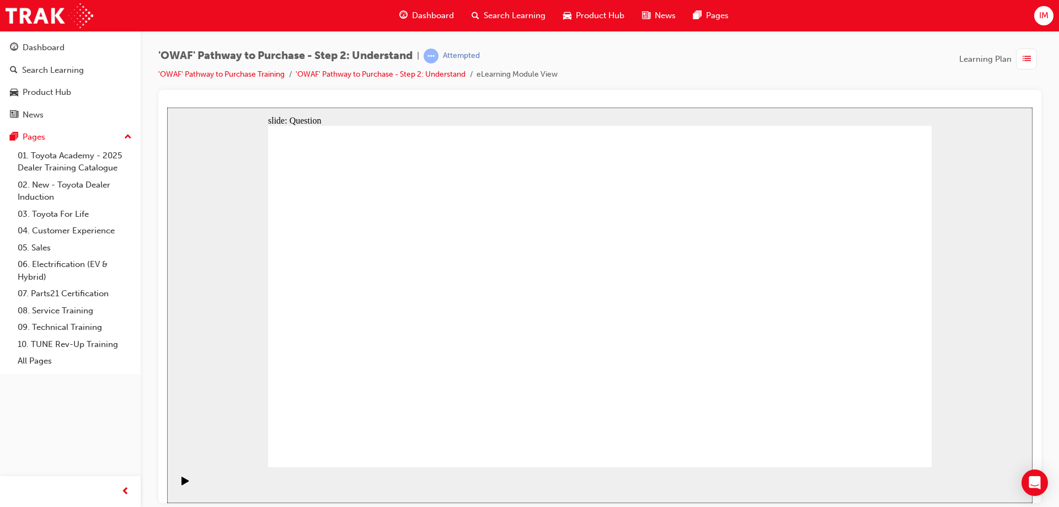
checkbox input "true"
drag, startPoint x: 428, startPoint y: 321, endPoint x: 476, endPoint y: 378, distance: 74.0
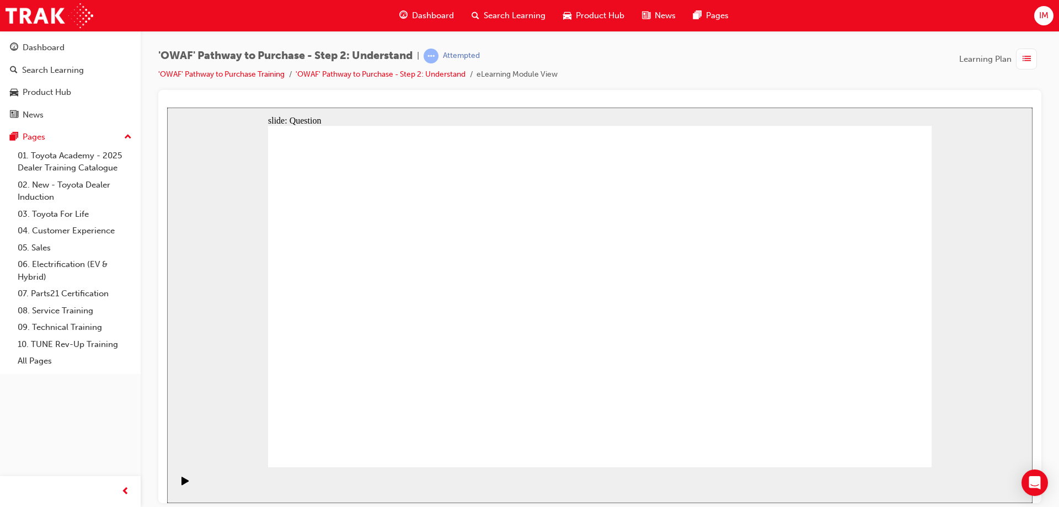
checkbox input "true"
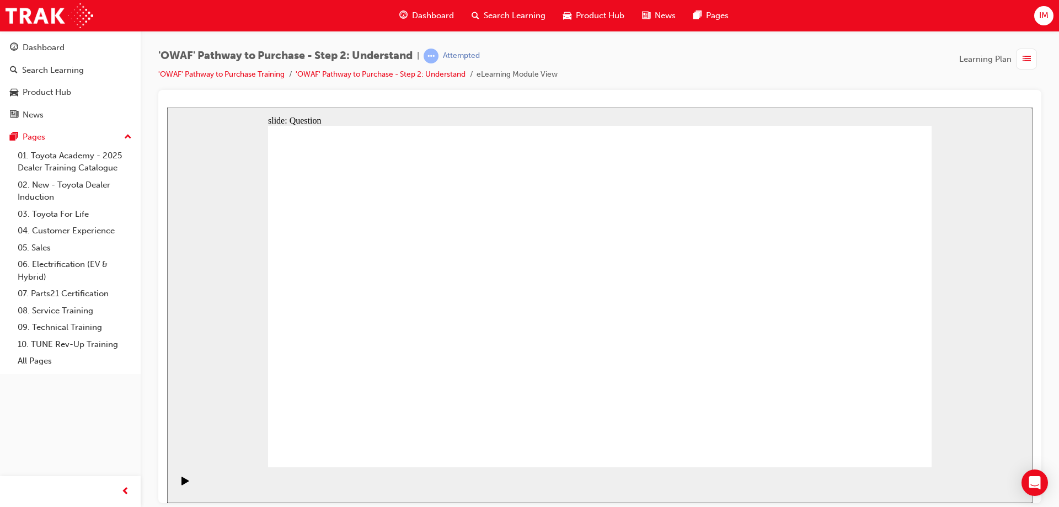
checkbox input "true"
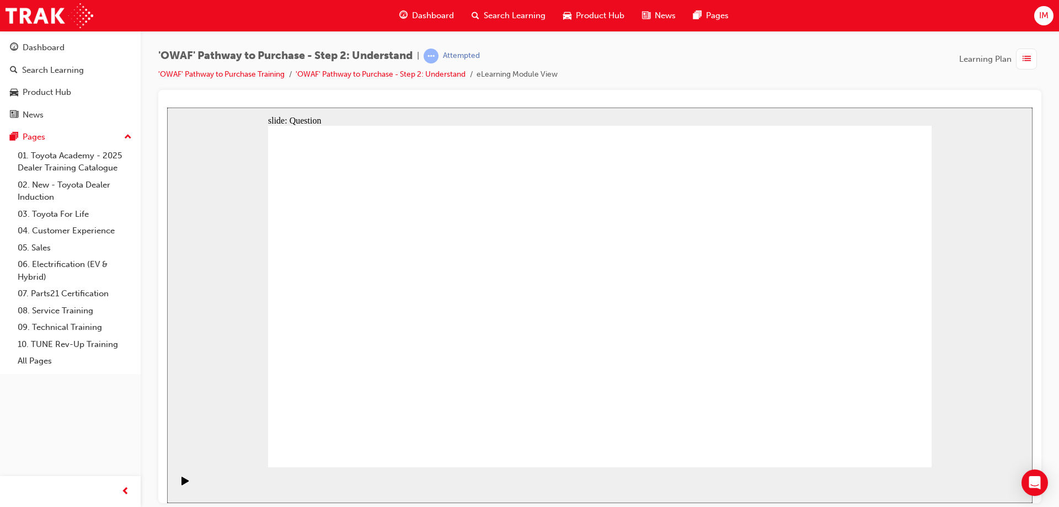
radio input "true"
drag, startPoint x: 601, startPoint y: 269, endPoint x: 337, endPoint y: 394, distance: 292.2
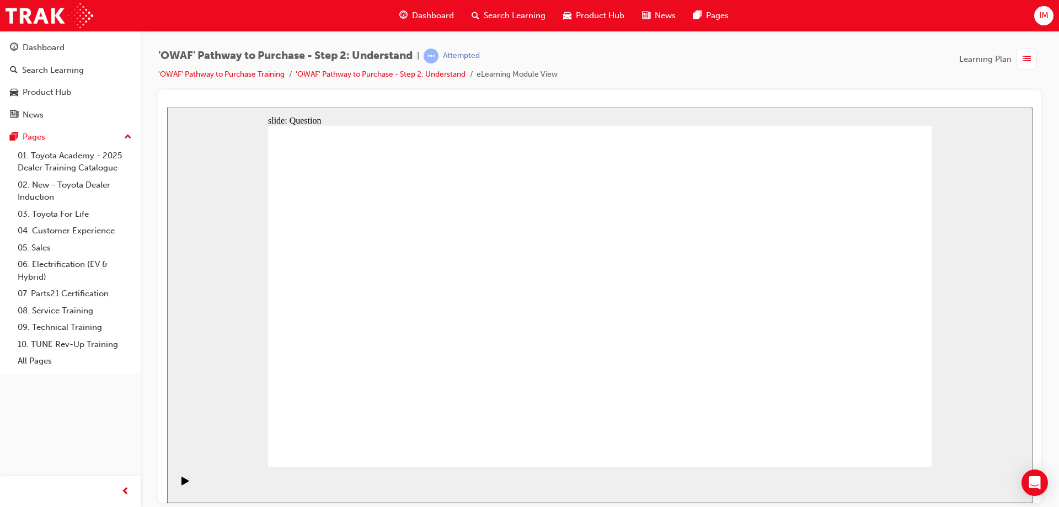
drag, startPoint x: 669, startPoint y: 260, endPoint x: 409, endPoint y: 386, distance: 288.7
drag, startPoint x: 734, startPoint y: 263, endPoint x: 468, endPoint y: 392, distance: 295.4
drag, startPoint x: 818, startPoint y: 276, endPoint x: 534, endPoint y: 394, distance: 307.7
drag, startPoint x: 398, startPoint y: 265, endPoint x: 593, endPoint y: 395, distance: 234.3
drag, startPoint x: 798, startPoint y: 264, endPoint x: 662, endPoint y: 393, distance: 187.2
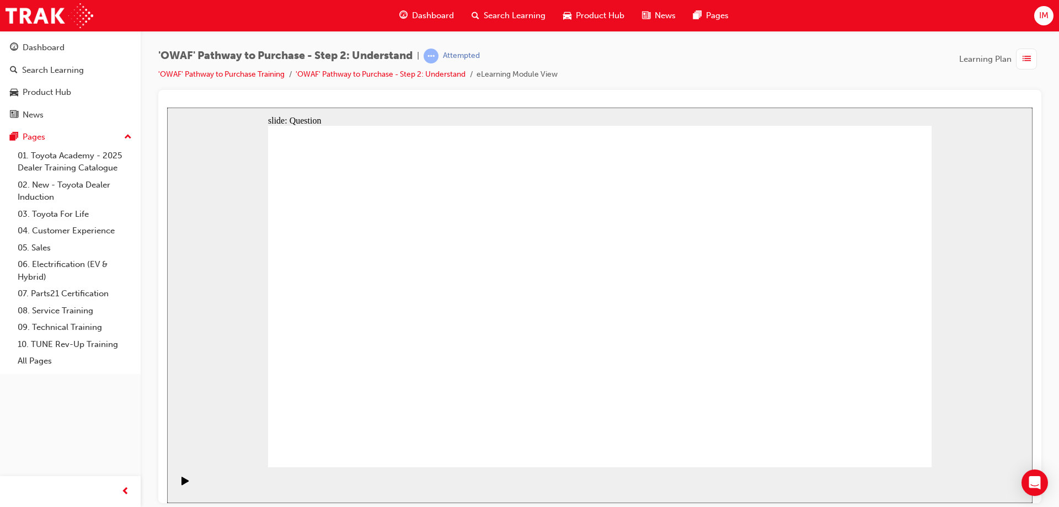
drag, startPoint x: 467, startPoint y: 261, endPoint x: 860, endPoint y: 386, distance: 412.4
drag, startPoint x: 354, startPoint y: 259, endPoint x: 742, endPoint y: 386, distance: 408.1
drag, startPoint x: 544, startPoint y: 263, endPoint x: 808, endPoint y: 395, distance: 295.4
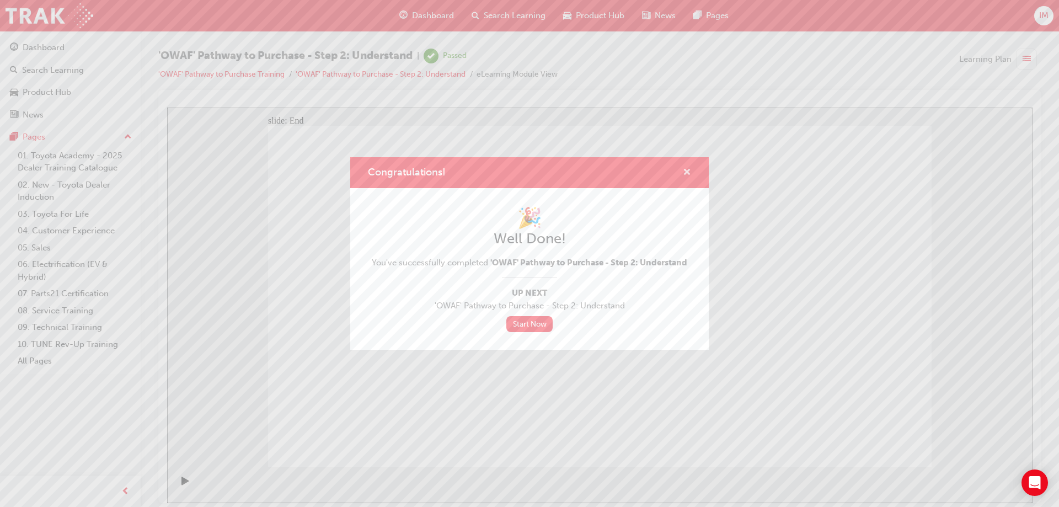
click at [685, 174] on span "cross-icon" at bounding box center [687, 173] width 8 height 10
